Goal: Obtain resource: Obtain resource

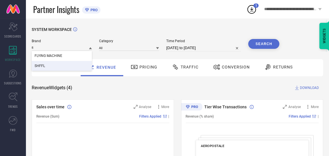
click at [207, 28] on div "SYSTEM WORKSPACE" at bounding box center [178, 33] width 292 height 12
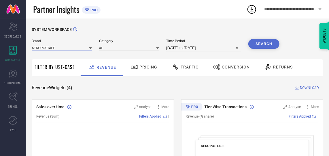
click at [66, 46] on input at bounding box center [62, 48] width 60 height 6
type input "fl"
click at [60, 57] on span "FLYING MACHINE" at bounding box center [49, 56] width 28 height 4
click at [116, 44] on div "Category" at bounding box center [129, 45] width 60 height 12
click at [114, 46] on input at bounding box center [129, 48] width 60 height 6
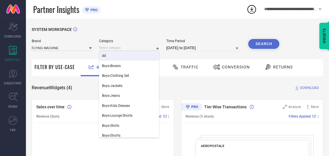
click at [109, 59] on div "All" at bounding box center [129, 56] width 60 height 10
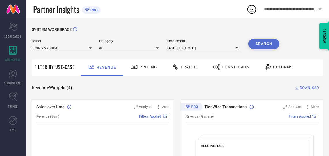
click at [234, 49] on input "[DATE] to [DATE]" at bounding box center [203, 47] width 75 height 7
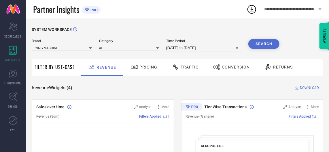
select select "7"
select select "2025"
select select "8"
select select "2025"
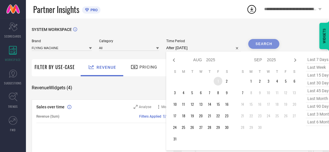
click at [216, 80] on td "1" at bounding box center [218, 81] width 9 height 9
click at [170, 137] on div "Jan Feb Mar Apr May Jun Jul Aug Sep Oct Nov Dec 2015 2016 2017 2018 2019 2020 2…" at bounding box center [252, 100] width 173 height 99
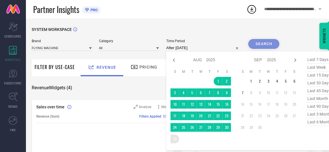
type input "01-08-2025 to 31-08-2025"
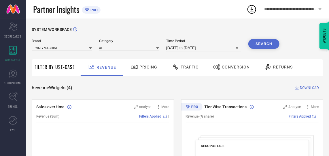
click at [190, 65] on span "Traffic" at bounding box center [190, 67] width 18 height 5
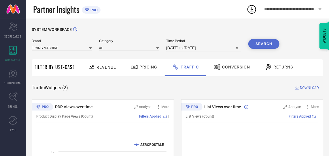
click at [265, 41] on button "Search" at bounding box center [263, 44] width 31 height 10
click at [306, 85] on span "DOWNLOAD" at bounding box center [309, 88] width 19 height 6
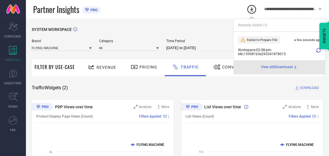
click at [318, 52] on icon at bounding box center [318, 50] width 5 height 5
